Goal: Contribute content: Contribute content

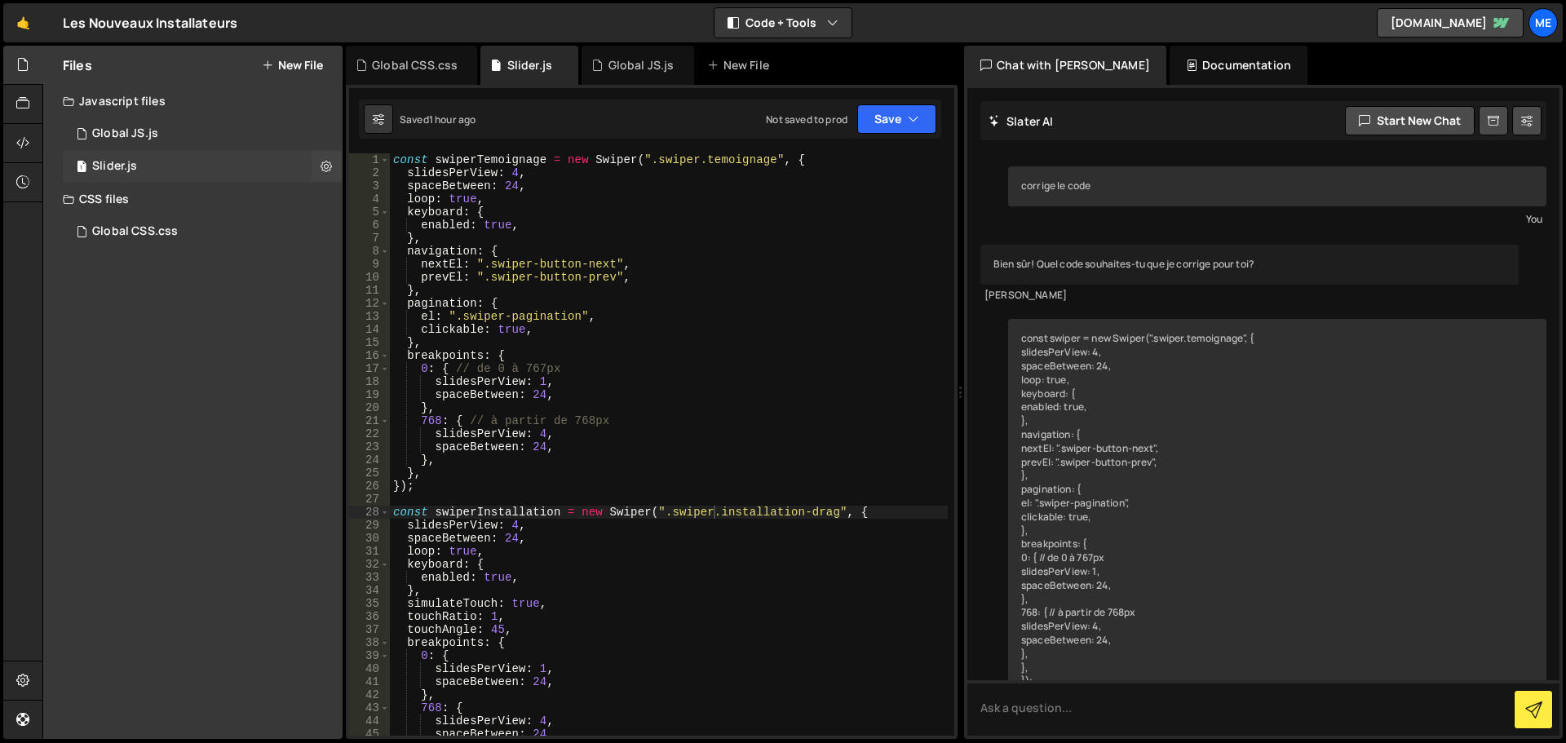
click at [206, 159] on div "1 Slider.js 0" at bounding box center [203, 166] width 280 height 33
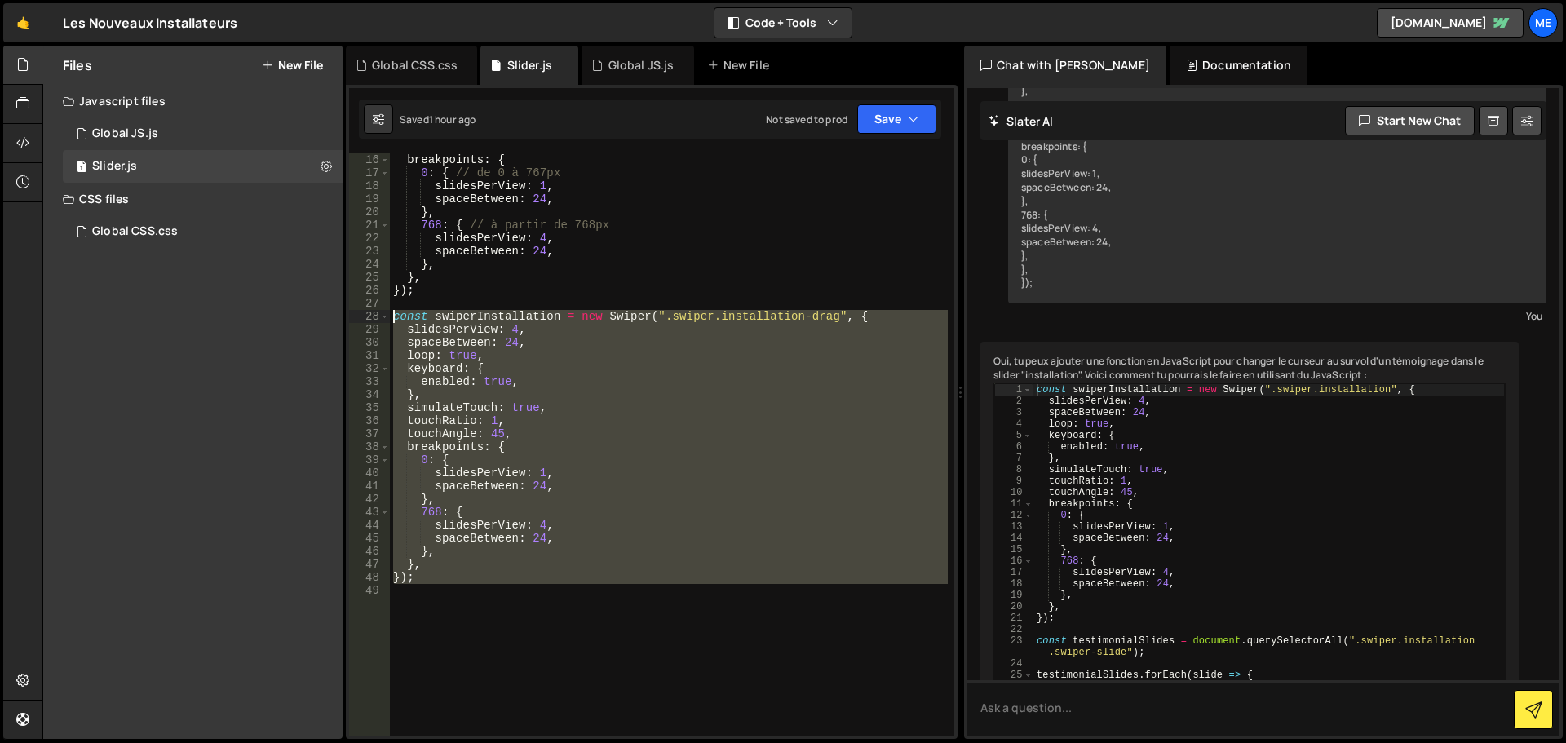
drag, startPoint x: 414, startPoint y: 544, endPoint x: 315, endPoint y: 321, distance: 243.6
click at [315, 321] on div "Files New File Javascript files 1 Global JS.js 0 1 Slider.js 0 CSS files Global…" at bounding box center [804, 393] width 1524 height 694
type textarea "const swiperInstallation = new Swiper(".swiper.installation-drag", { slidesPerV…"
click at [481, 662] on div "breakpoints : { 0 : { // de 0 à 767px slidesPerView : 1 , spaceBetween : 24 , }…" at bounding box center [669, 444] width 558 height 582
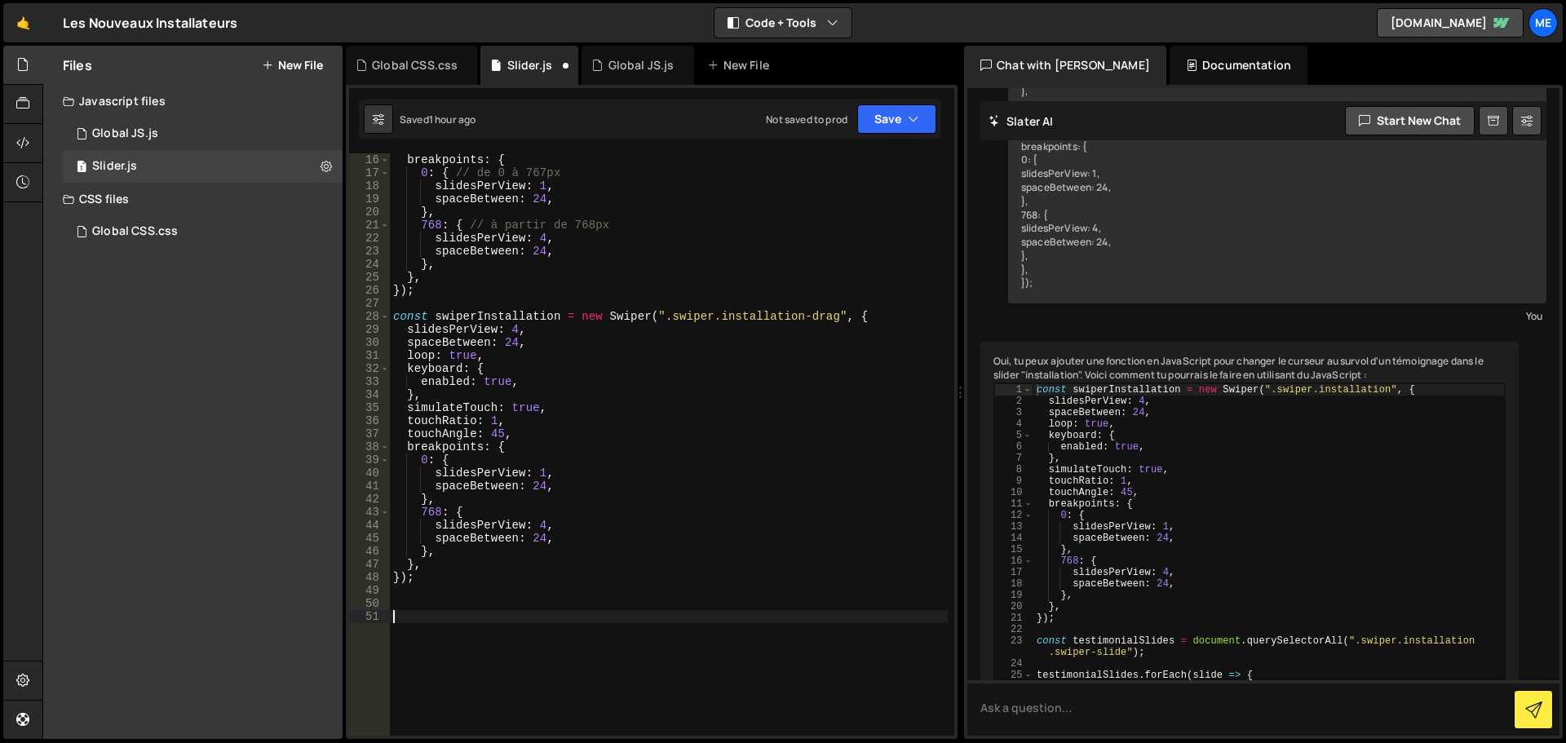
paste textarea "const swiperInstallation = new Swiper(".swiper.installation-drag", {"
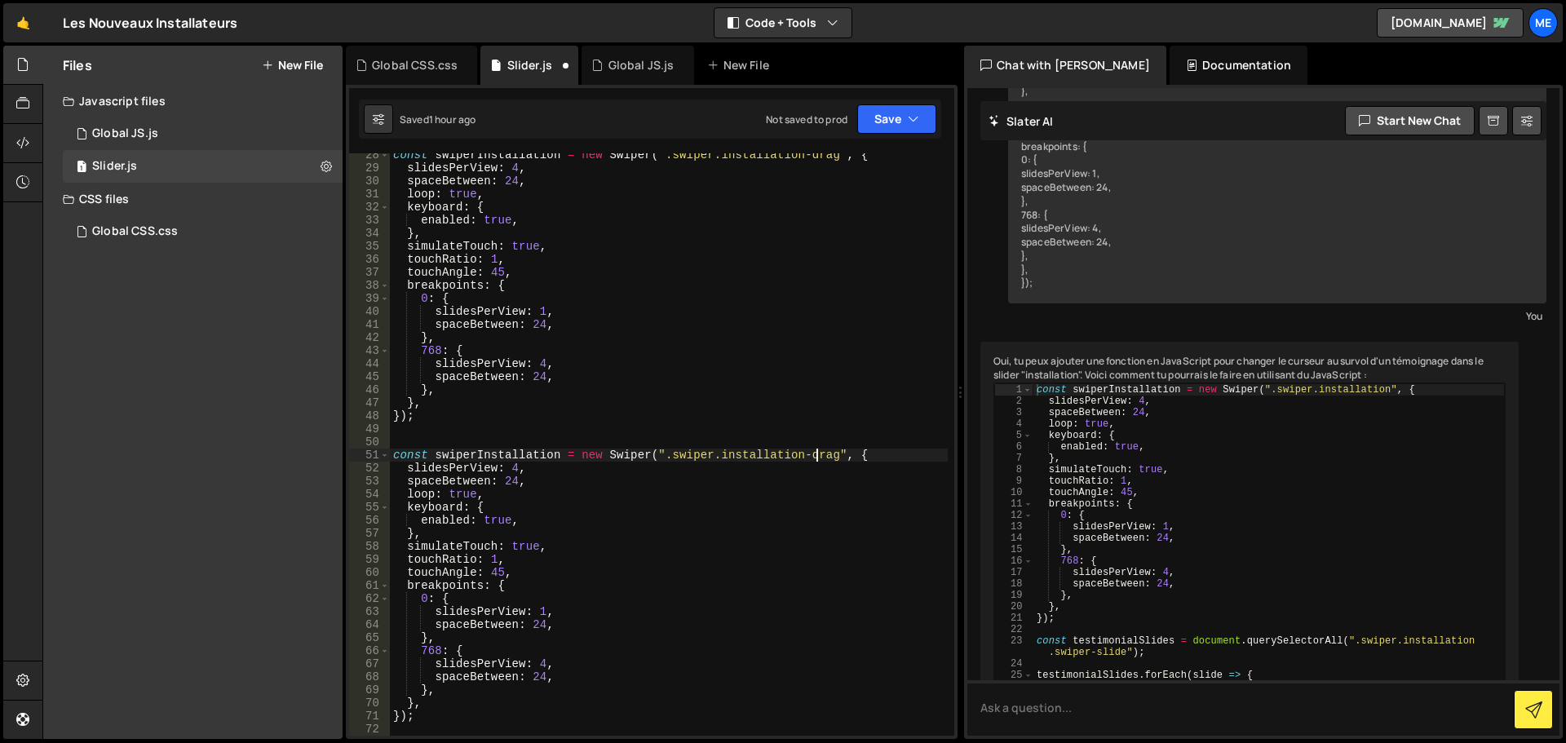
click at [813, 456] on div "const swiperInstallation = new Swiper ( ".swiper.installation-drag" , { slidesP…" at bounding box center [669, 452] width 558 height 609
click at [814, 456] on div "const swiperInstallation = new Swiper ( ".swiper.installation-drag" , { slidesP…" at bounding box center [669, 452] width 558 height 609
click at [906, 135] on div "Saved 1 hour ago Not saved to prod Upgrade to Edit Save Save to Staging S Saved…" at bounding box center [650, 119] width 582 height 39
click at [909, 124] on icon "button" at bounding box center [913, 119] width 11 height 16
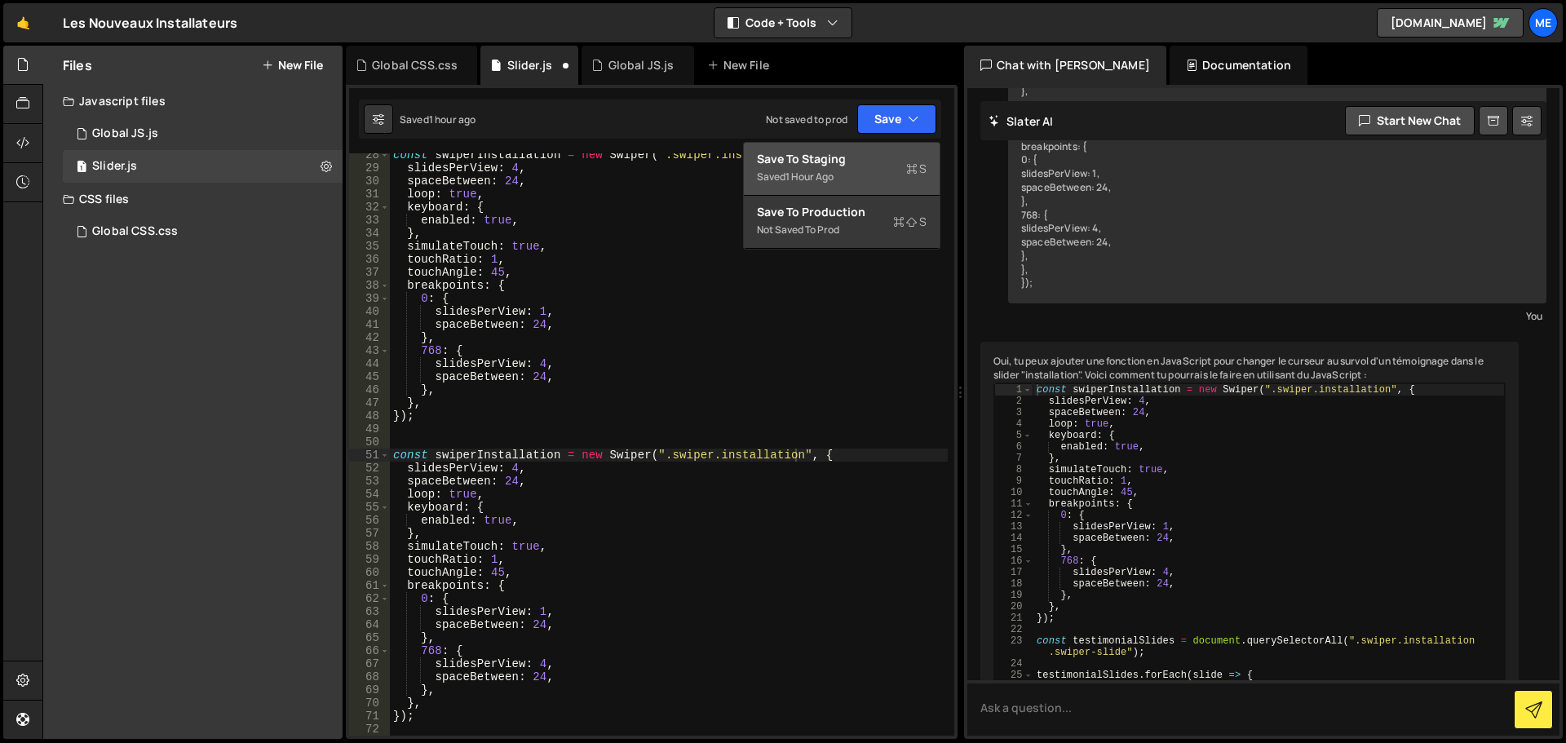
click at [865, 161] on div "Save to Staging S" at bounding box center [842, 159] width 170 height 16
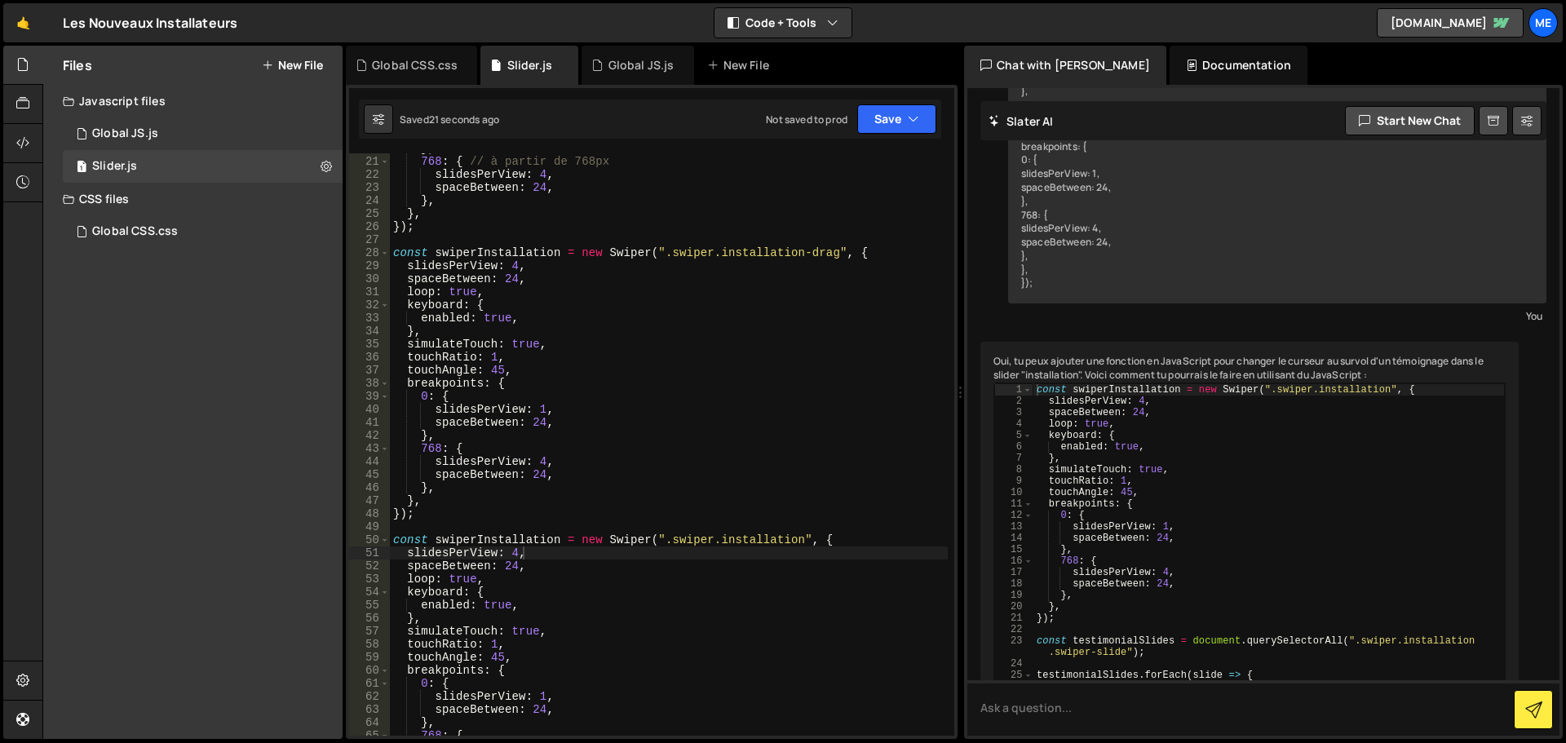
scroll to position [259, 0]
click at [558, 254] on div "} , 768 : { // à partir de 768px slidesPerView : 4 , spaceBetween : 24 , } , } …" at bounding box center [669, 446] width 558 height 609
click at [883, 125] on button "Save" at bounding box center [896, 118] width 79 height 29
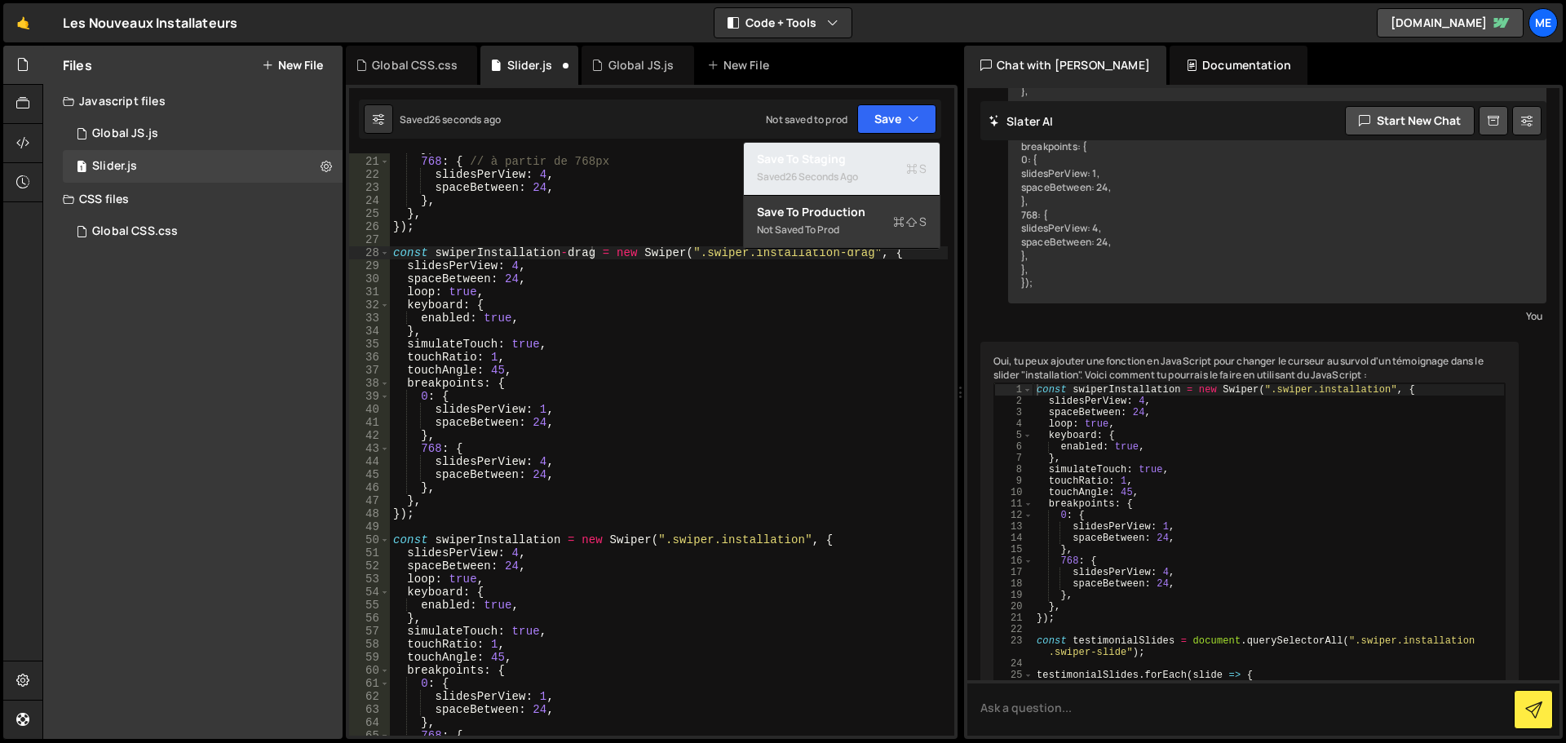
click at [821, 190] on button "Save to Staging S Saved 26 seconds ago" at bounding box center [842, 169] width 196 height 53
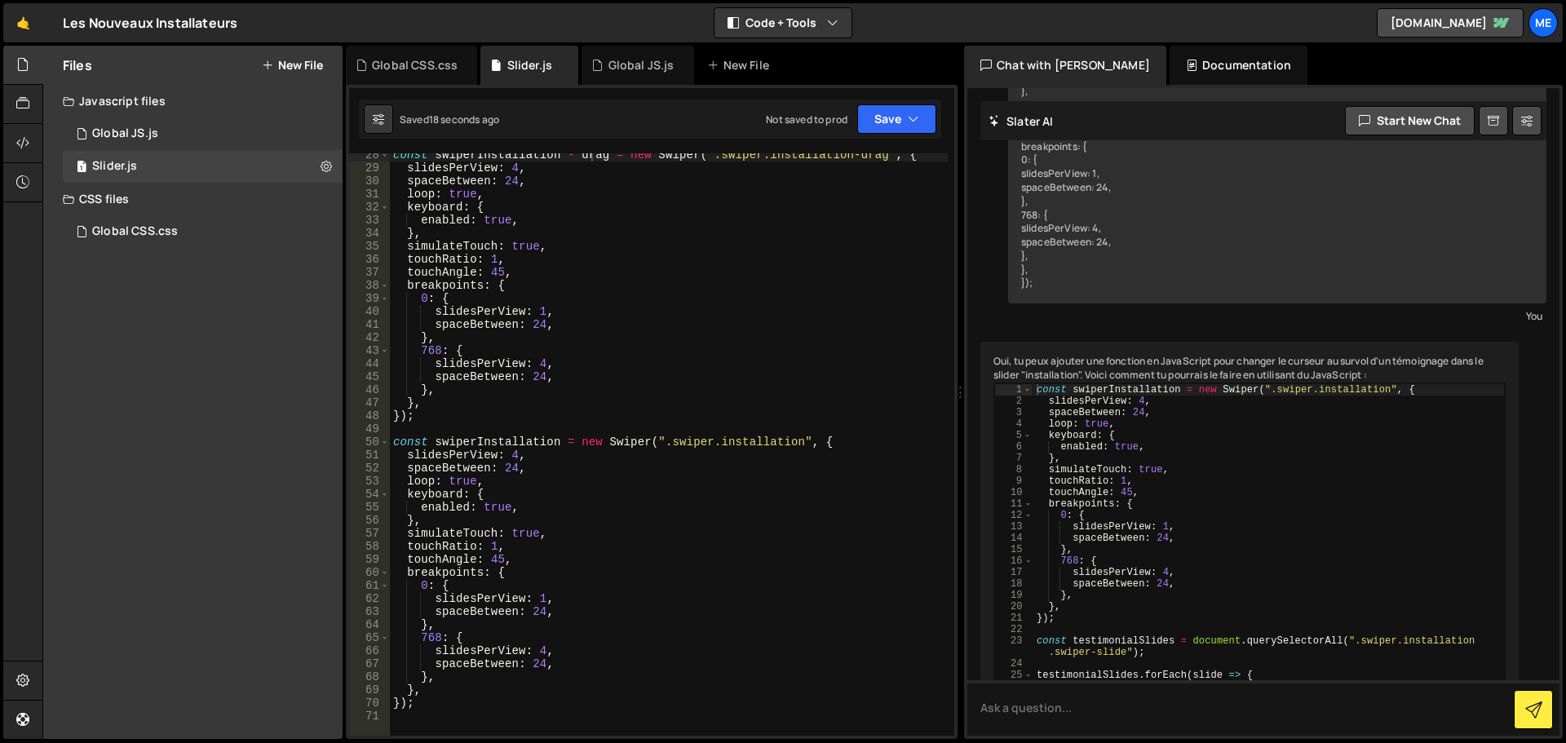
scroll to position [210, 0]
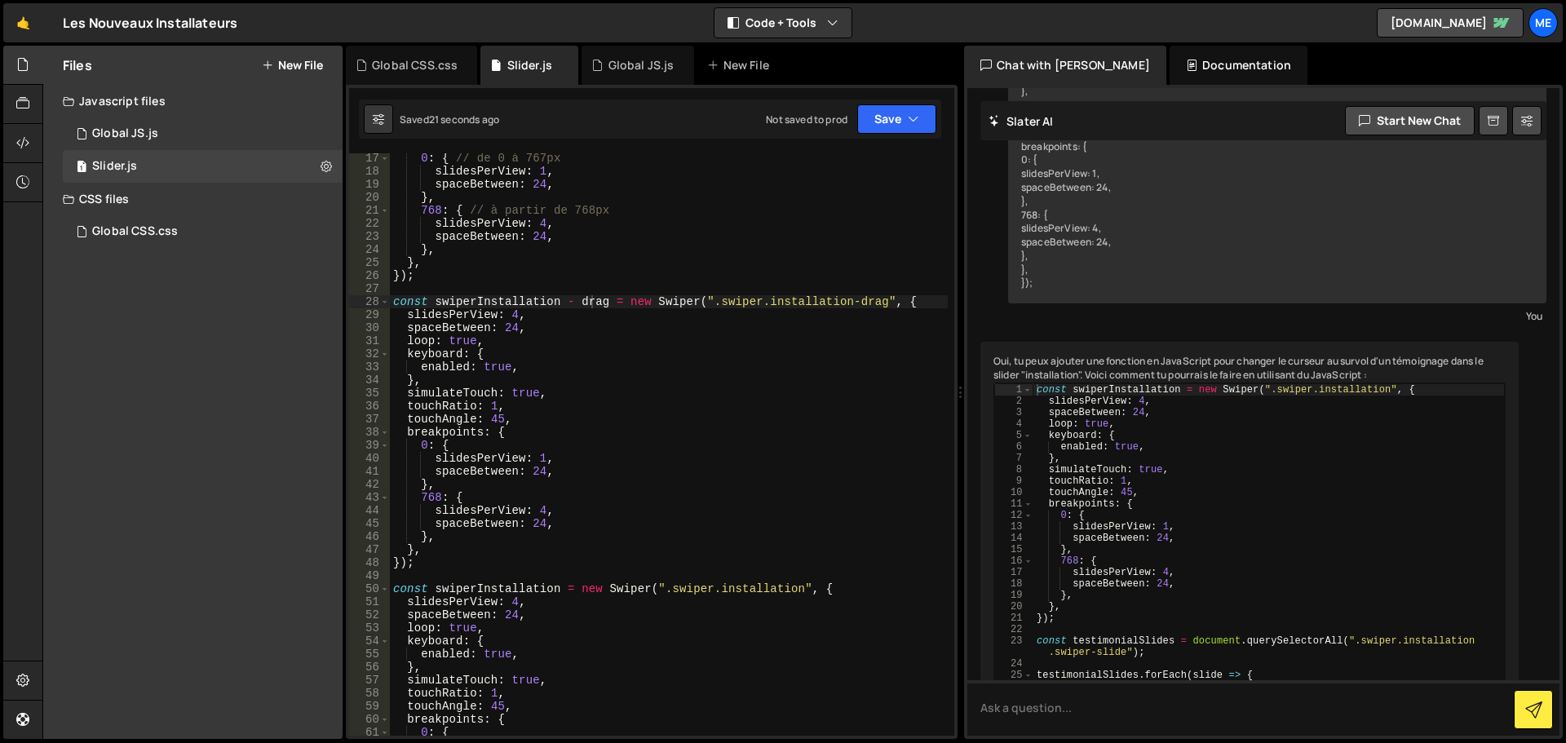
click at [569, 303] on div "0 : { // de 0 à 767px slidesPerView : 1 , spaceBetween : 24 , } , 768 : { // à …" at bounding box center [669, 456] width 558 height 609
click at [562, 304] on div "0 : { // de 0 à 767px slidesPerView : 1 , spaceBetween : 24 , } , 768 : { // à …" at bounding box center [669, 456] width 558 height 609
click at [597, 338] on div "0 : { // de 0 à 767px slidesPerView : 1 , spaceBetween : 24 , } , 768 : { // à …" at bounding box center [669, 456] width 558 height 609
click at [567, 305] on div "0 : { // de 0 à 767px slidesPerView : 1 , spaceBetween : 24 , } , 768 : { // à …" at bounding box center [669, 456] width 558 height 609
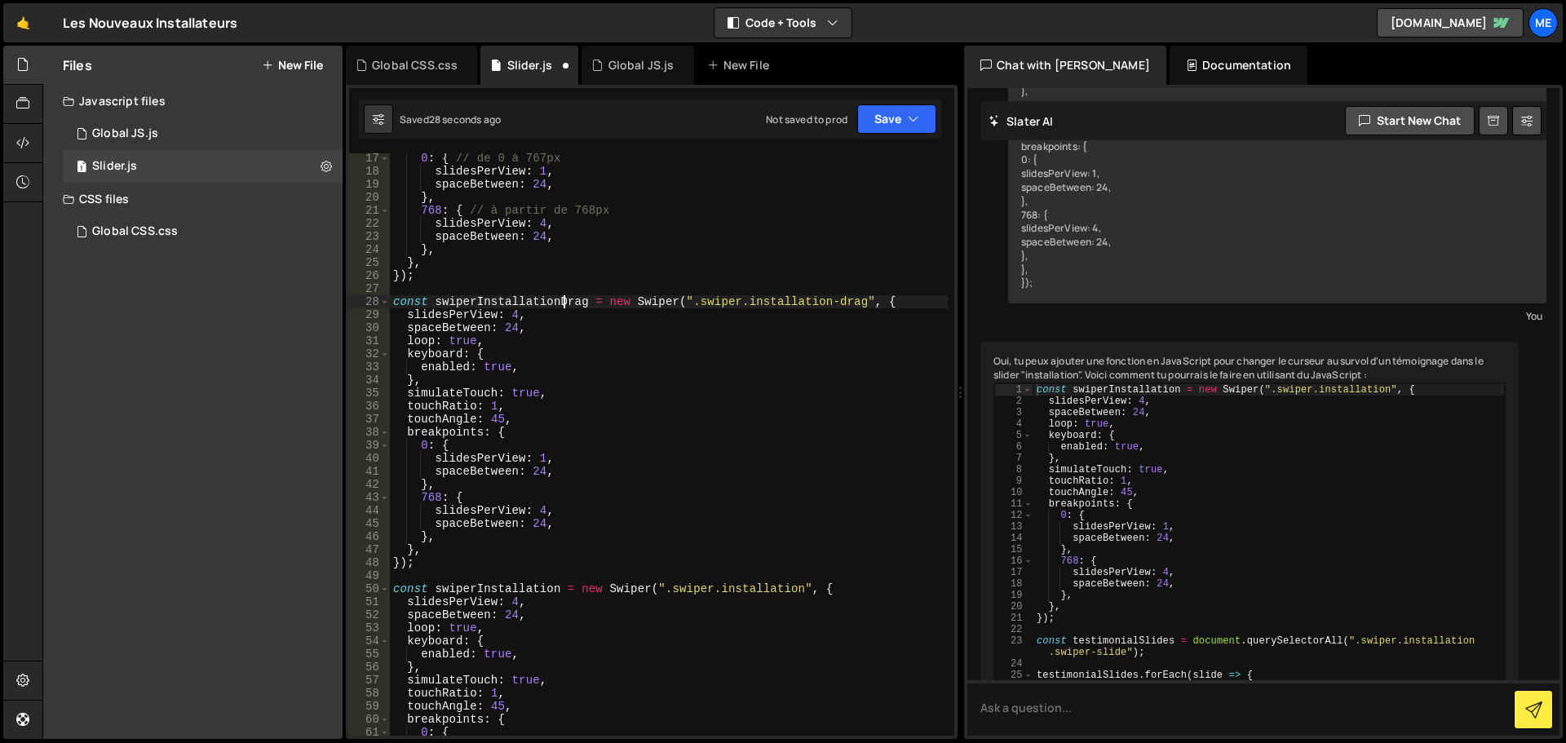
click at [610, 330] on div "0 : { // de 0 à 767px slidesPerView : 1 , spaceBetween : 24 , } , 768 : { // à …" at bounding box center [669, 456] width 558 height 609
type textarea "spaceBetween: 24,"
click at [924, 126] on button "Save" at bounding box center [896, 118] width 79 height 29
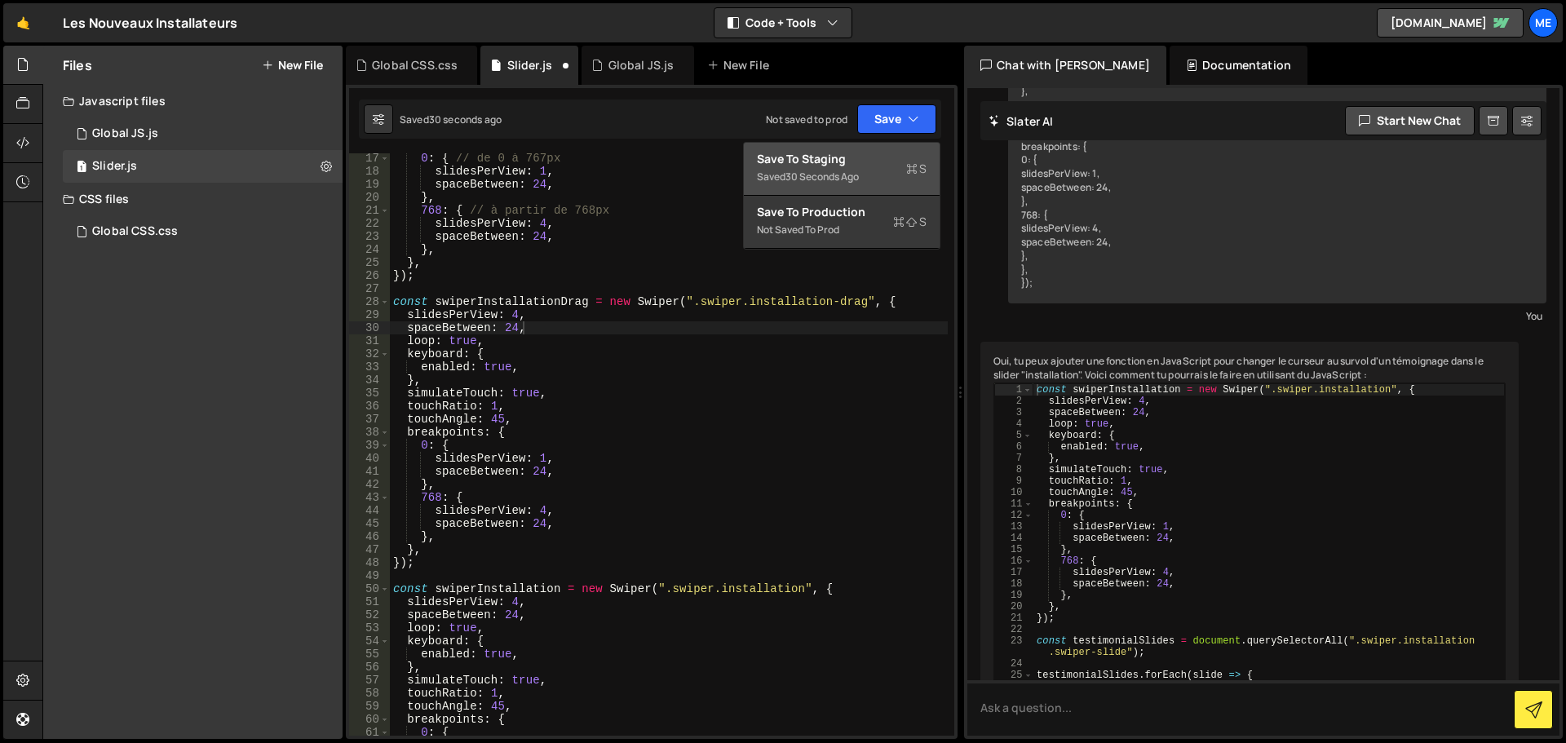
click at [846, 164] on div "Save to Staging S" at bounding box center [842, 159] width 170 height 16
